Goal: Contribute content

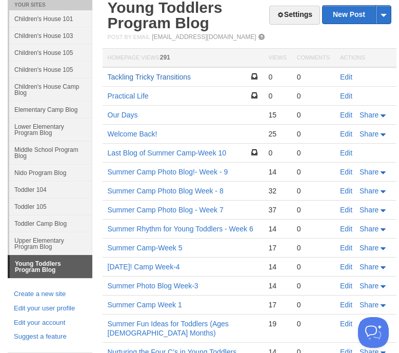
click at [160, 78] on link "Tackling Tricky Transitions" at bounding box center [150, 77] width 84 height 8
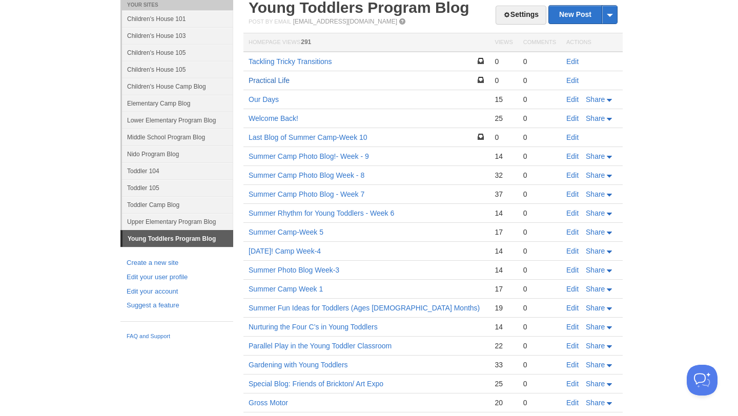
click at [274, 80] on link "Practical Life" at bounding box center [269, 80] width 41 height 8
click at [398, 81] on td "Edit" at bounding box center [592, 80] width 62 height 19
click at [398, 81] on link "Edit" at bounding box center [572, 80] width 12 height 8
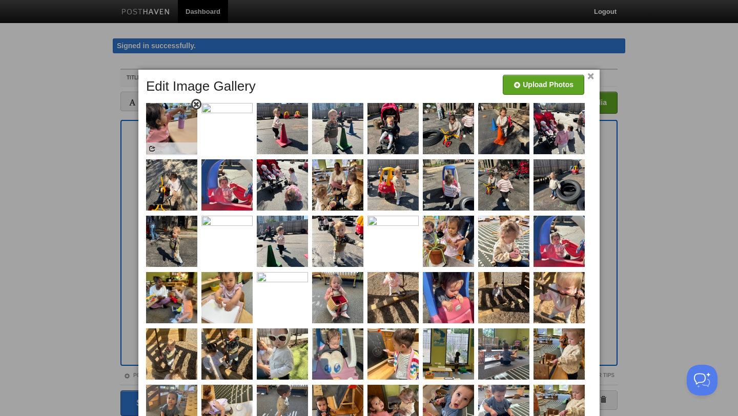
click at [196, 104] on span at bounding box center [196, 104] width 7 height 7
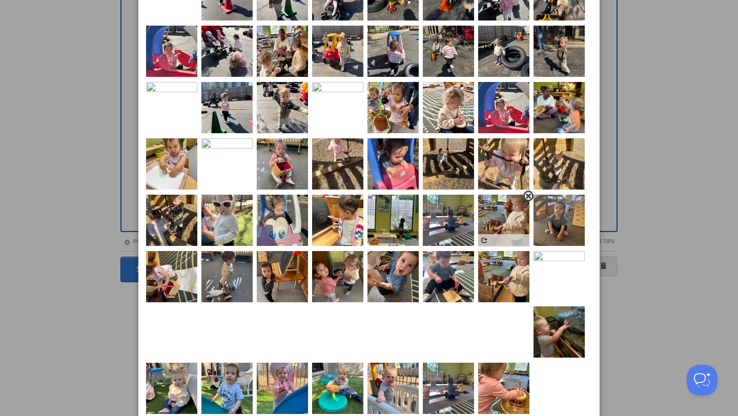
scroll to position [160, 0]
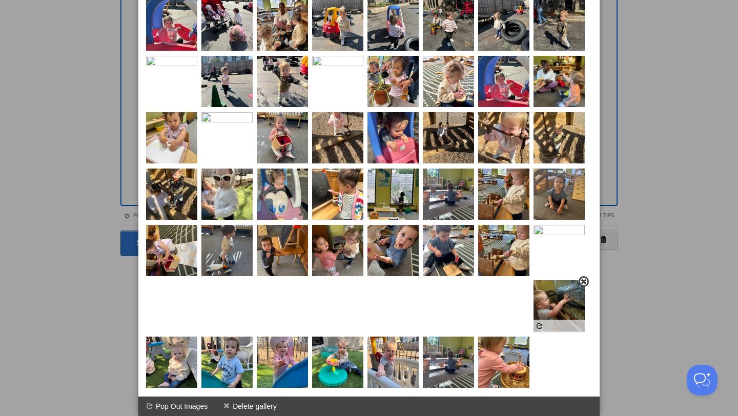
click at [398, 284] on span at bounding box center [583, 281] width 7 height 7
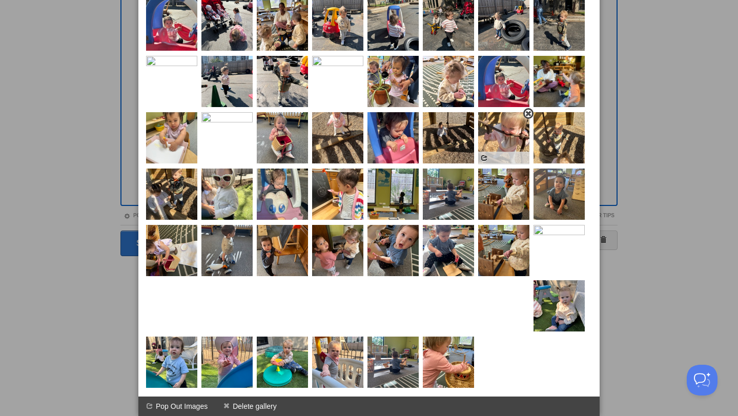
click at [398, 113] on span at bounding box center [528, 113] width 7 height 7
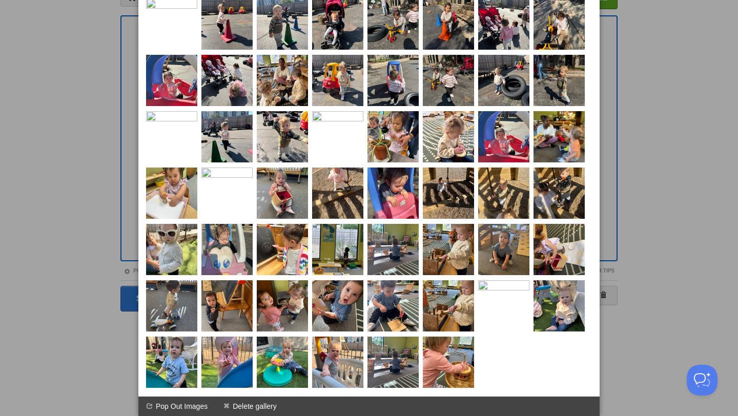
scroll to position [105, 0]
click at [398, 228] on span at bounding box center [528, 225] width 7 height 7
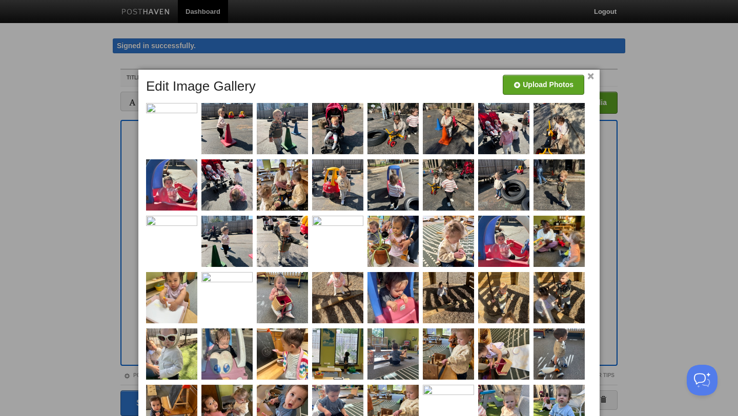
scroll to position [2, 0]
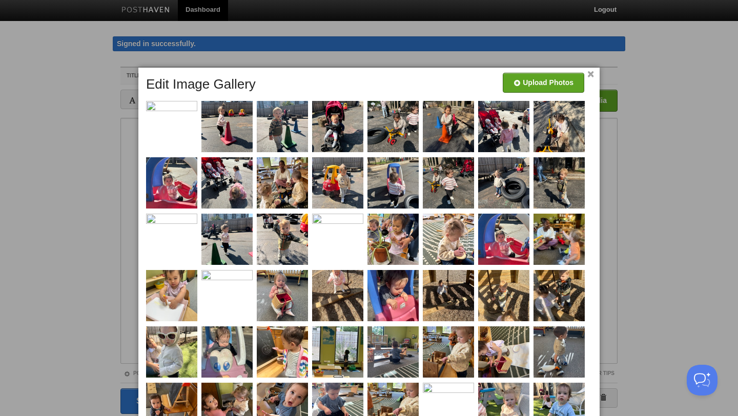
click at [398, 75] on link "×" at bounding box center [590, 75] width 7 height 6
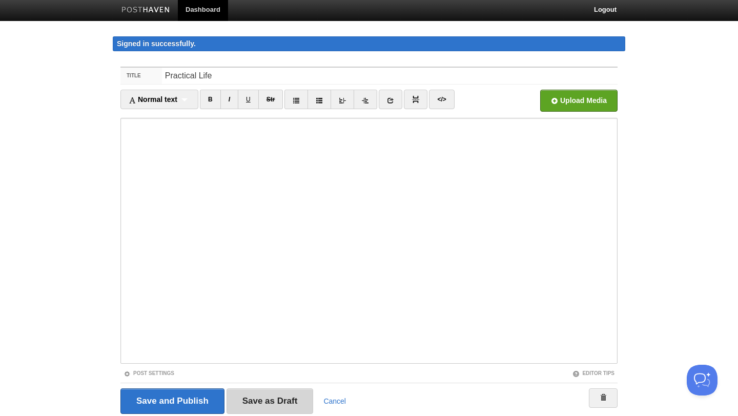
click at [262, 352] on input "Save as Draft" at bounding box center [270, 401] width 87 height 26
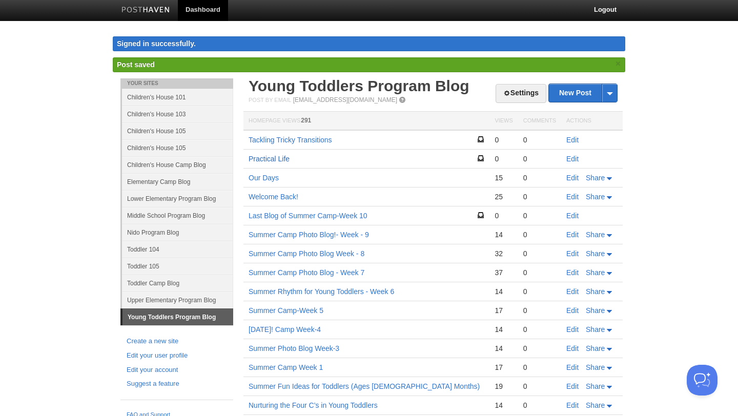
click at [271, 157] on link "Practical Life" at bounding box center [269, 159] width 41 height 8
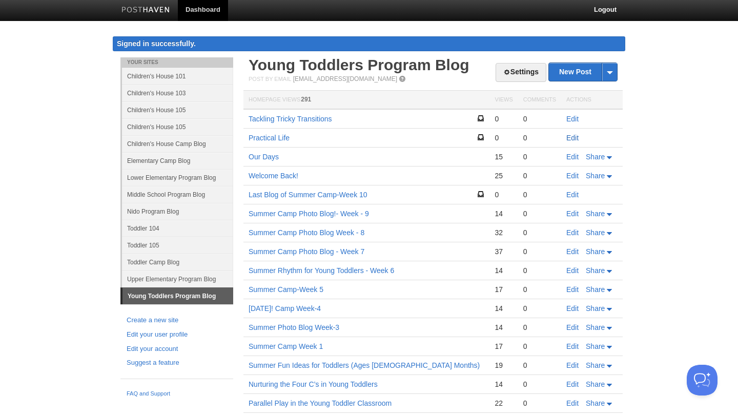
click at [398, 139] on link "Edit" at bounding box center [572, 138] width 12 height 8
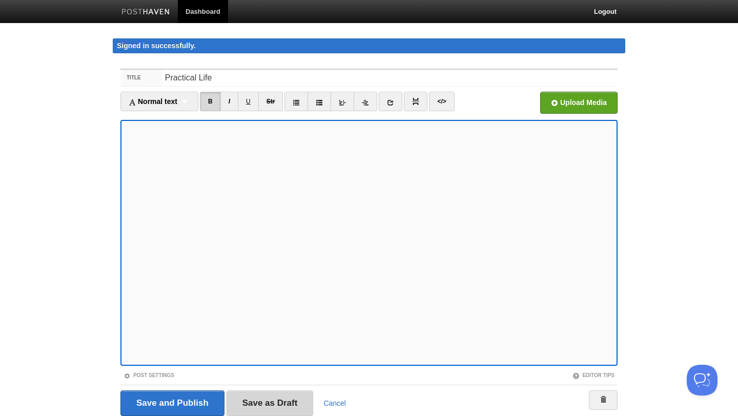
click at [286, 352] on input "Save as Draft" at bounding box center [270, 404] width 87 height 26
